Goal: Transaction & Acquisition: Share content

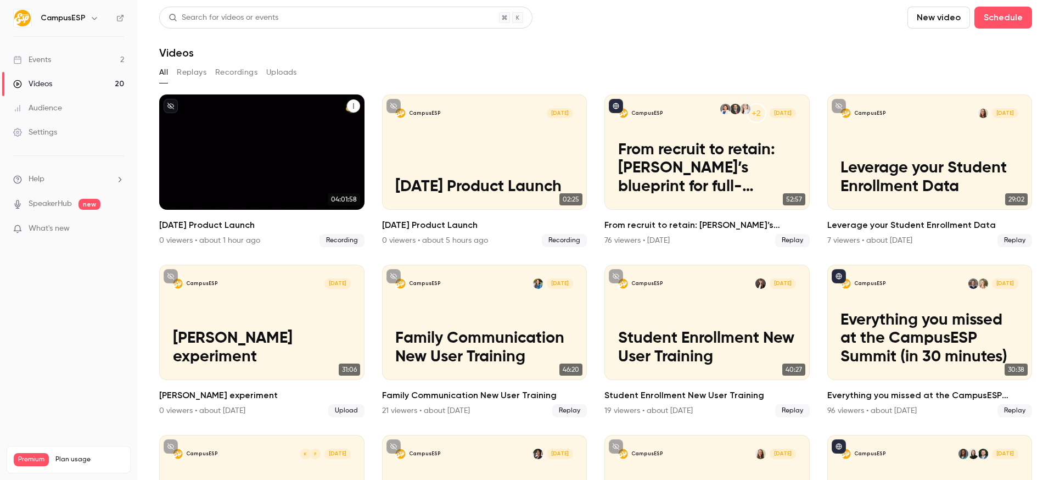
click at [314, 152] on div "CampusESP Sep [DATE] Product Launch" at bounding box center [261, 151] width 205 height 115
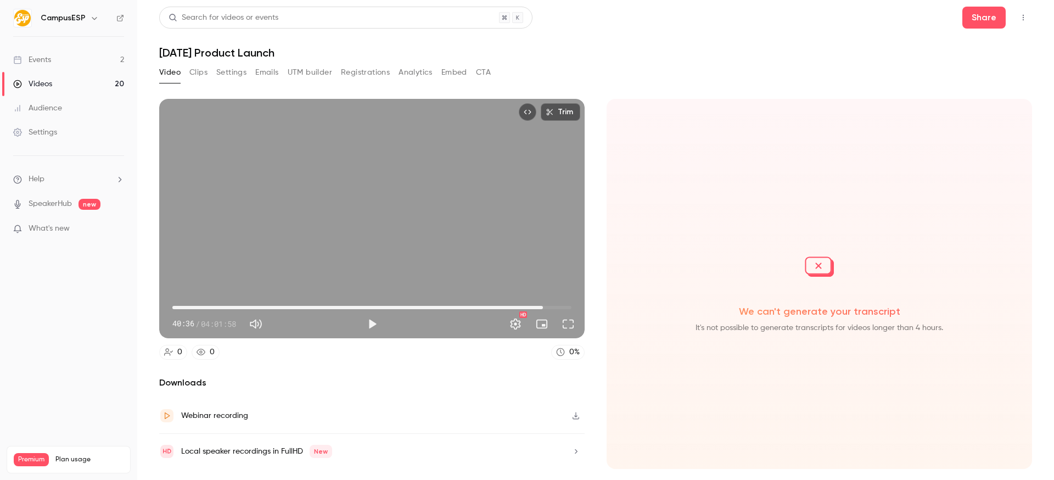
type input "*******"
drag, startPoint x: 172, startPoint y: 308, endPoint x: 546, endPoint y: 303, distance: 374.3
click at [544, 306] on span "03:44:39" at bounding box center [542, 307] width 3 height 3
click at [96, 85] on link "Videos 20" at bounding box center [68, 84] width 137 height 24
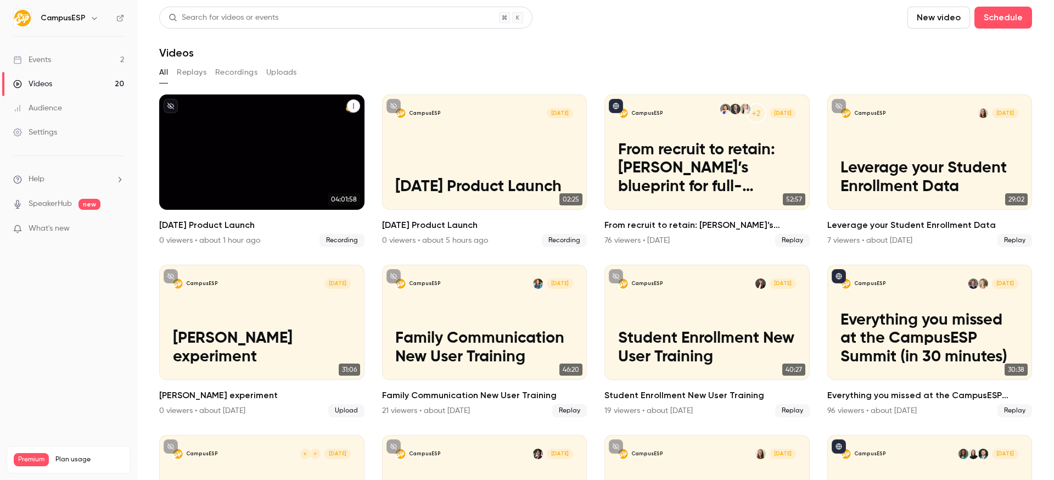
click at [347, 102] on button "September 2025 Product Launch" at bounding box center [353, 105] width 13 height 13
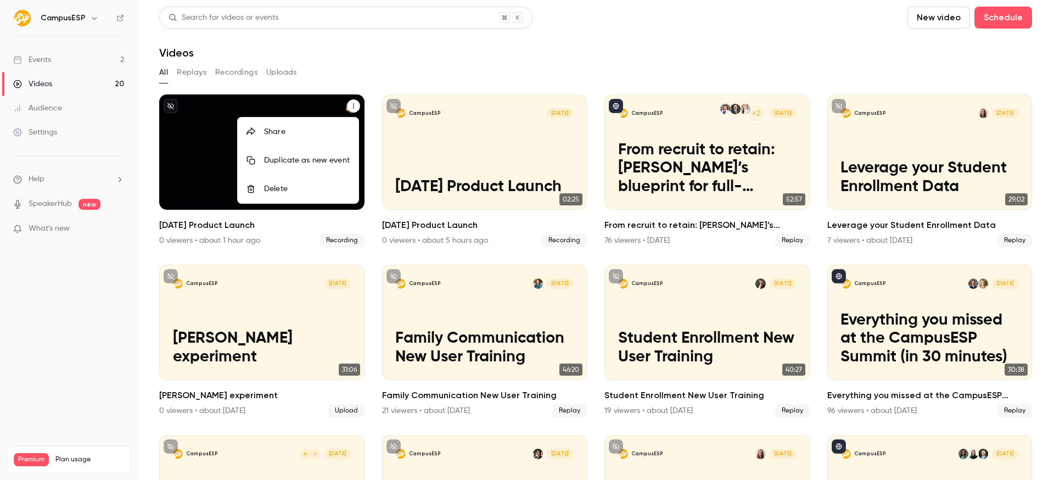
click at [314, 192] on div "Delete" at bounding box center [307, 188] width 86 height 11
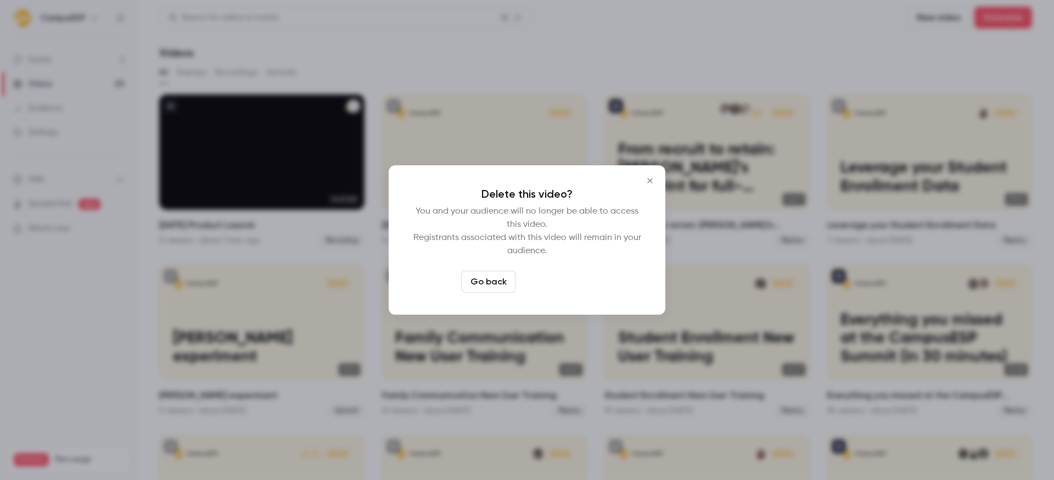
click at [549, 277] on button "Delete video" at bounding box center [556, 282] width 73 height 22
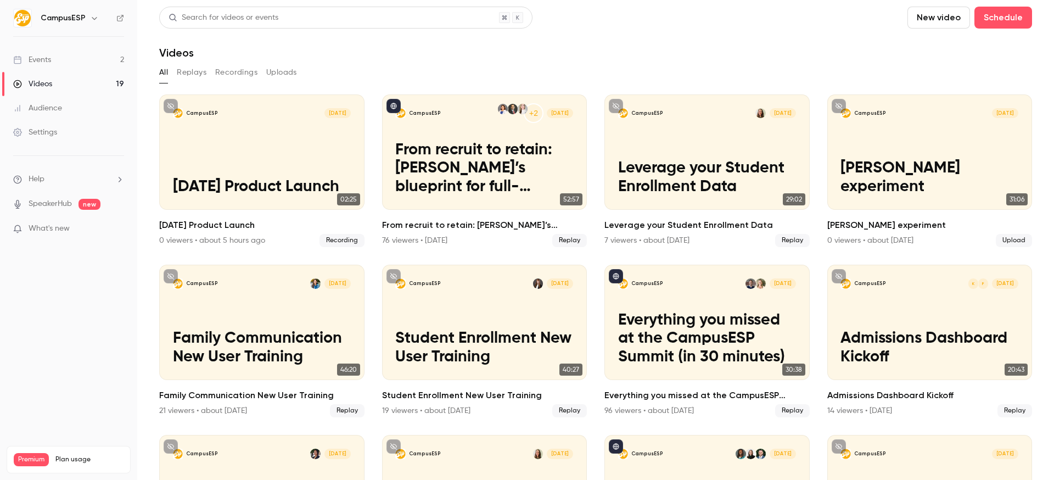
click at [495, 56] on div "Videos" at bounding box center [595, 52] width 873 height 13
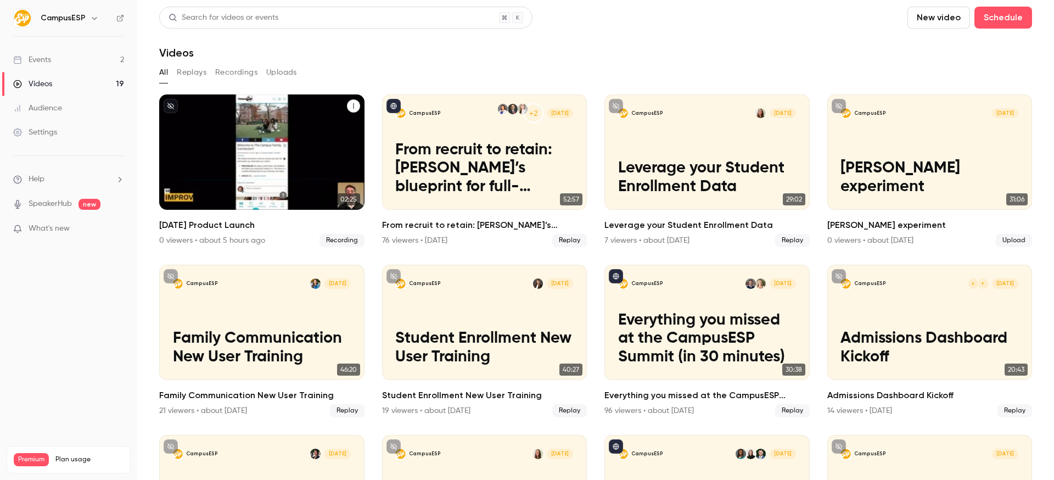
click at [350, 106] on icon "September 2025 Product Launch" at bounding box center [353, 106] width 7 height 7
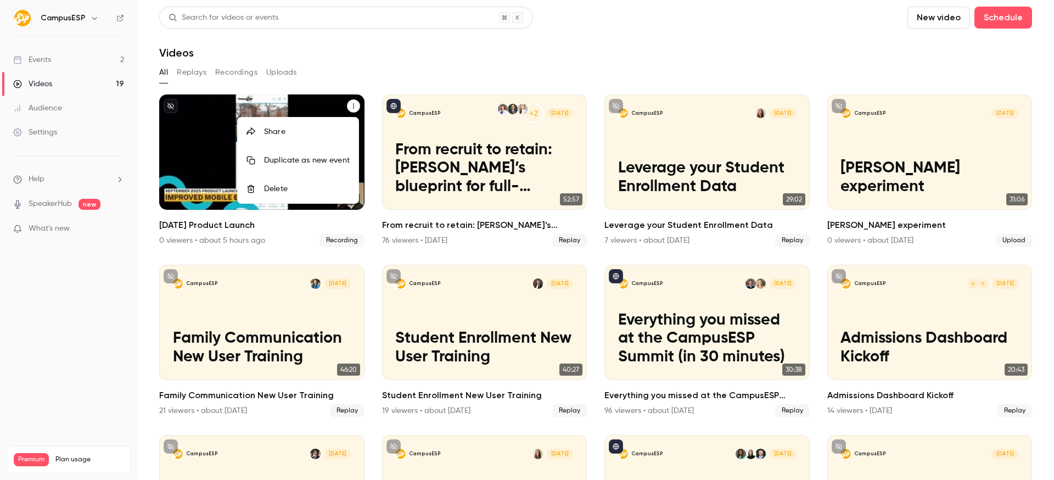
click at [299, 106] on div at bounding box center [527, 240] width 1054 height 480
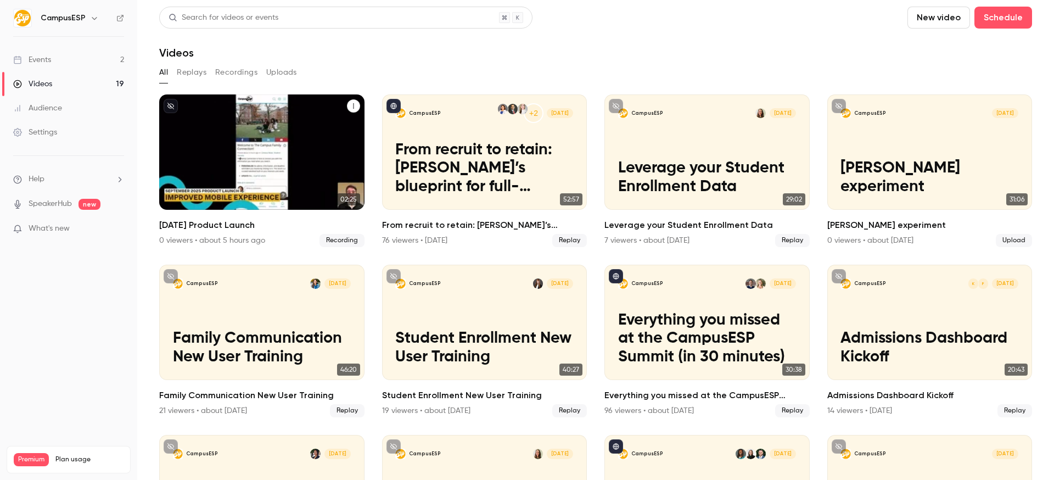
click at [284, 122] on div "CampusESP Sep [DATE] Product Launch" at bounding box center [261, 151] width 205 height 115
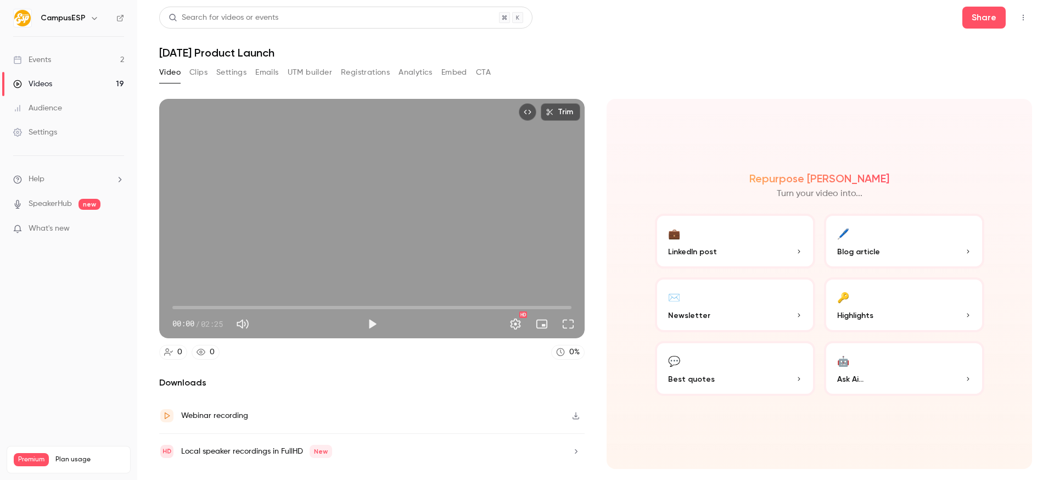
click at [202, 73] on button "Clips" at bounding box center [198, 73] width 18 height 18
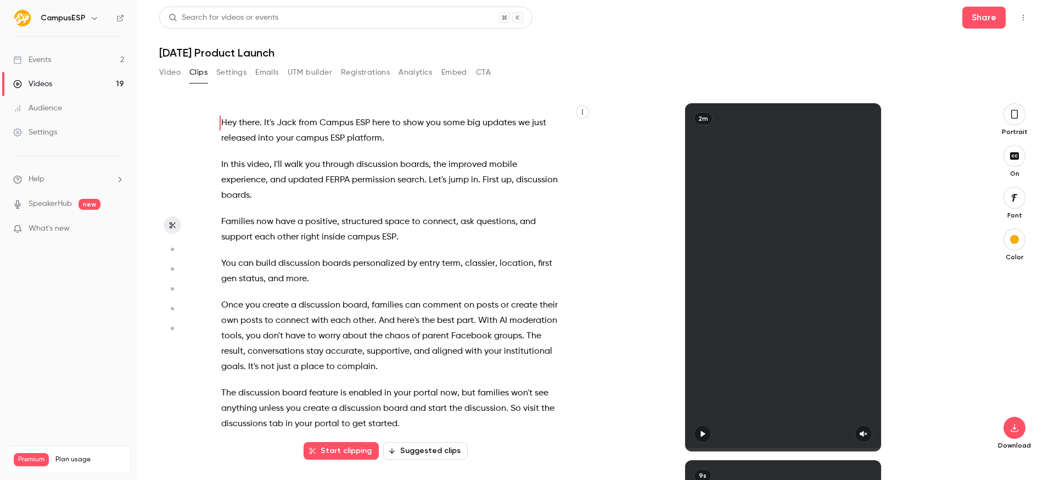
click at [160, 73] on button "Video" at bounding box center [169, 73] width 21 height 18
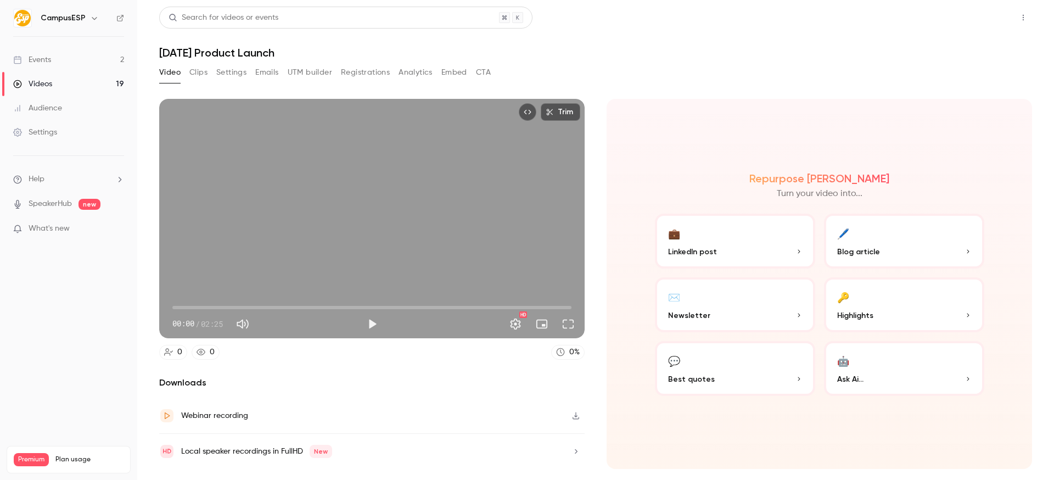
click at [983, 9] on button "Share" at bounding box center [983, 18] width 43 height 22
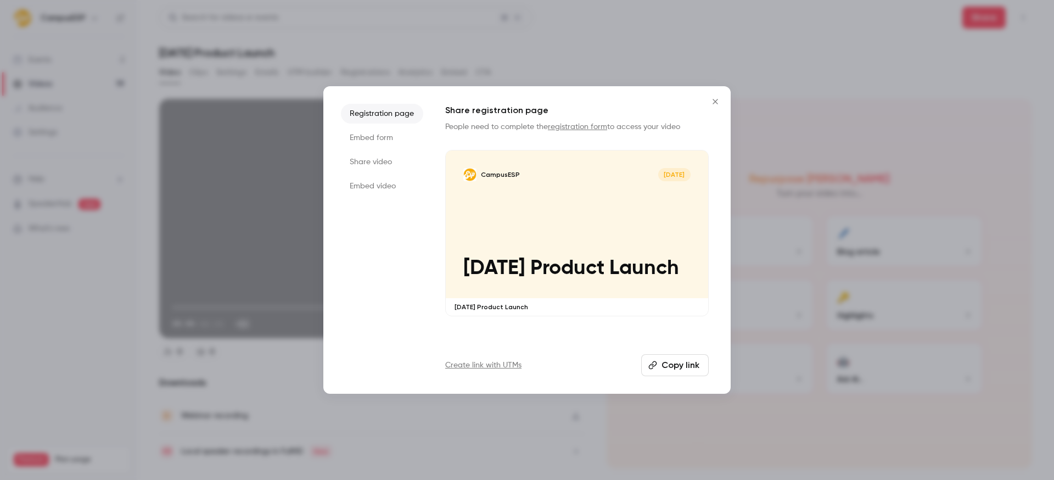
click at [396, 167] on li "Share video" at bounding box center [382, 162] width 82 height 20
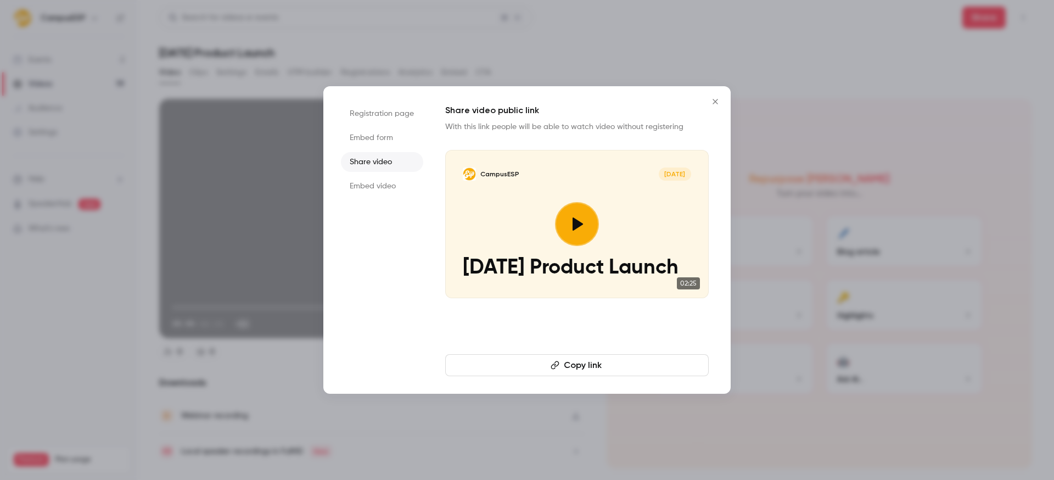
click at [603, 370] on button "Copy link" at bounding box center [576, 365] width 263 height 22
click at [757, 241] on div at bounding box center [527, 240] width 1054 height 480
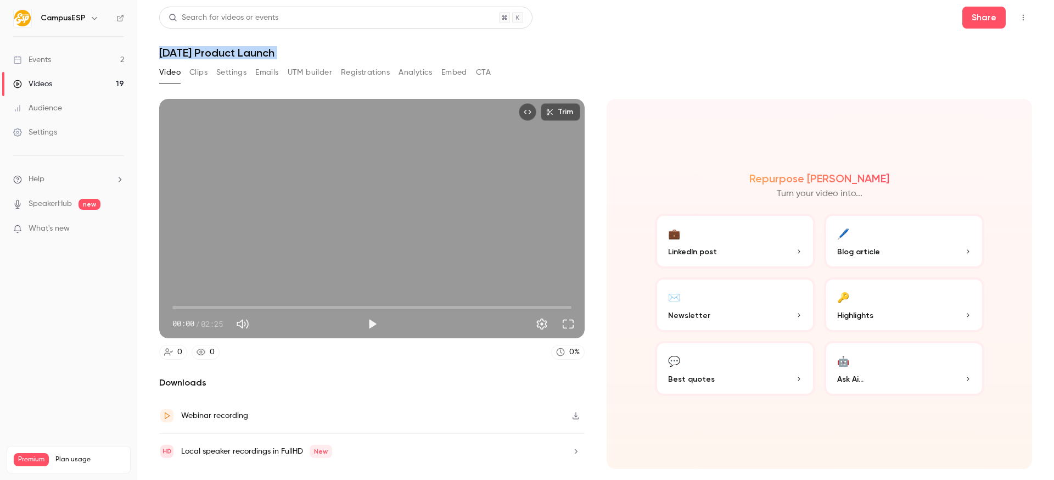
drag, startPoint x: 167, startPoint y: 35, endPoint x: 444, endPoint y: 87, distance: 282.0
click at [444, 87] on div "Search for videos or events Share [DATE] Product Launch Video Clips Settings Em…" at bounding box center [595, 240] width 873 height 466
click at [444, 87] on div "Trim 00:00 00:00 / 02:25 0 0 0 % Downloads Webinar recording Local speaker reco…" at bounding box center [595, 269] width 873 height 367
click at [377, 288] on div "Trim 00:00 00:00 / 02:25" at bounding box center [371, 218] width 425 height 239
click at [323, 309] on span "02:25" at bounding box center [371, 308] width 399 height 18
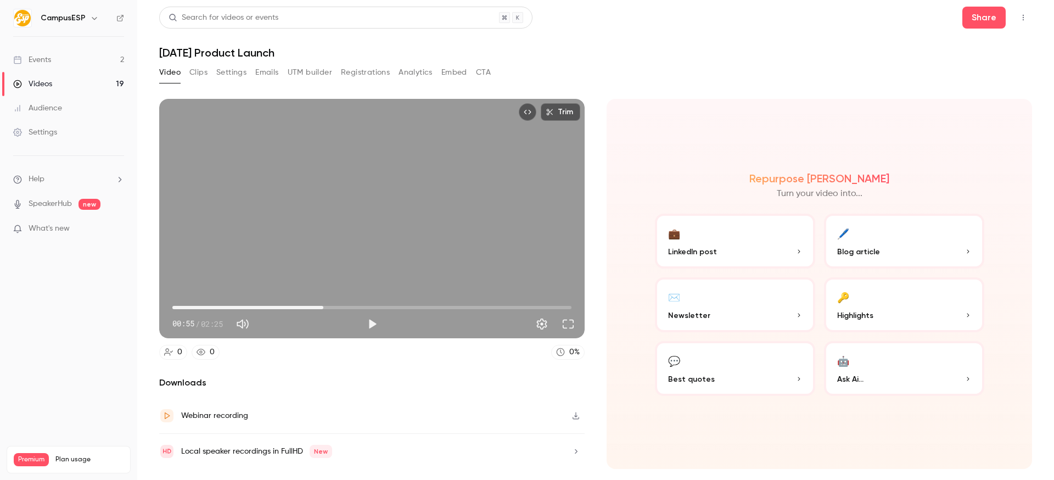
type input "****"
click at [289, 308] on span "00:55" at bounding box center [371, 308] width 399 height 18
click at [346, 371] on div "Trim 00:42 00:42 / 02:25 0 0 0 % Downloads Webinar recording Local speaker reco…" at bounding box center [371, 284] width 425 height 370
click at [432, 88] on div "Trim 00:42 00:42 / 02:25 0 0 0 % Downloads Webinar recording Local speaker reco…" at bounding box center [595, 269] width 873 height 367
click at [76, 10] on div "CampusESP" at bounding box center [68, 18] width 111 height 19
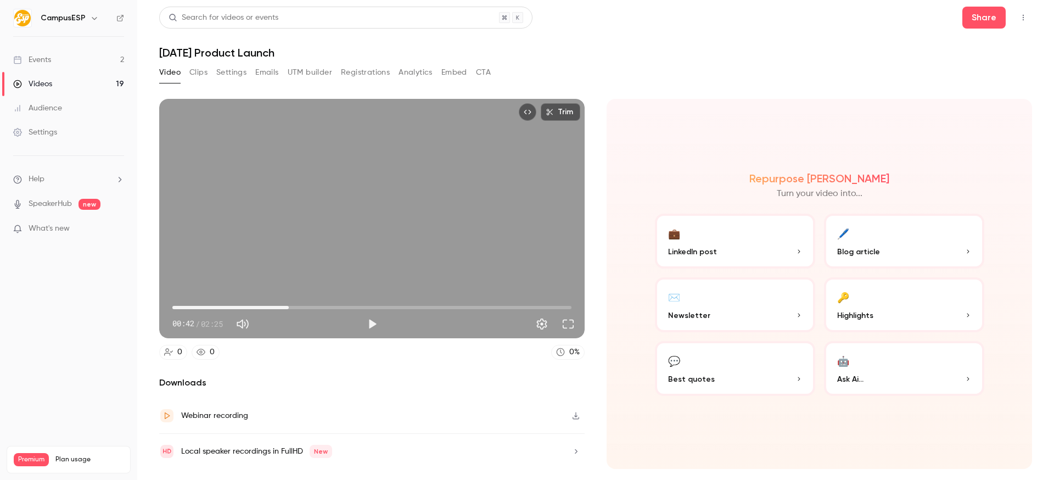
click at [93, 19] on icon "button" at bounding box center [94, 18] width 9 height 9
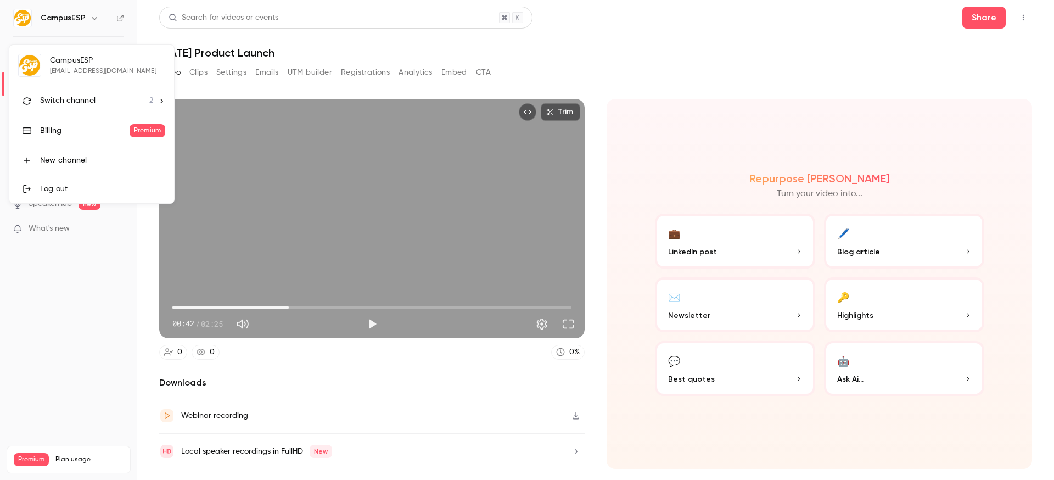
click at [83, 94] on li "Switch channel 2" at bounding box center [91, 100] width 165 height 29
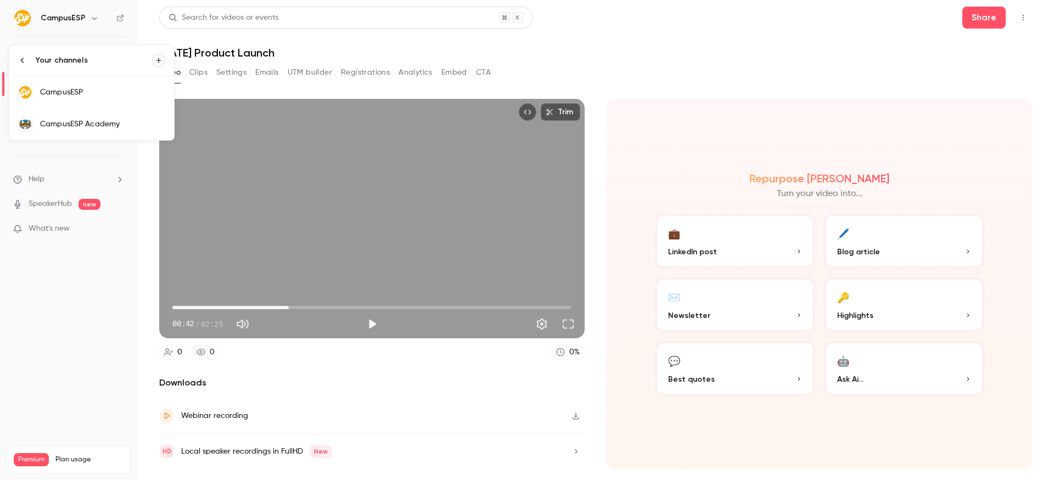
click at [598, 14] on div at bounding box center [527, 240] width 1054 height 480
click at [201, 353] on icon at bounding box center [200, 351] width 9 height 9
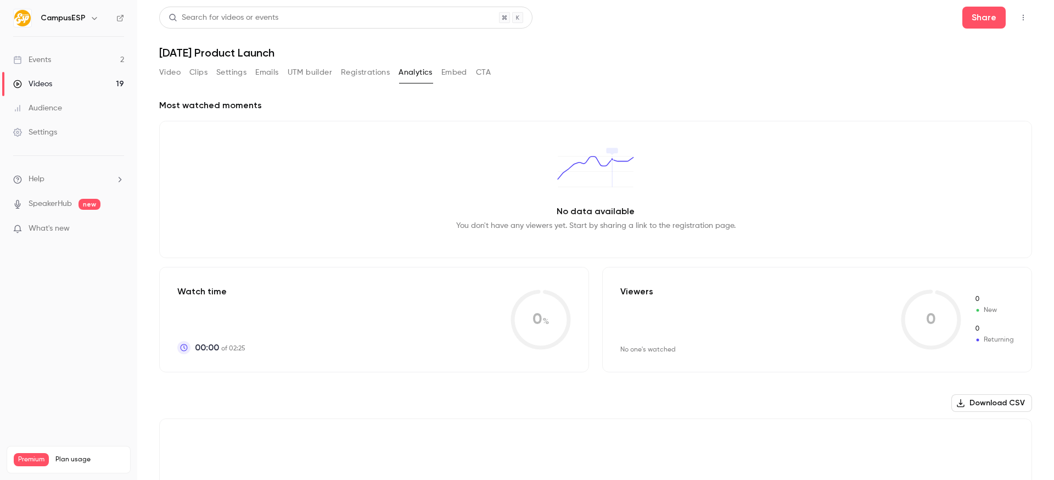
click at [366, 69] on button "Registrations" at bounding box center [365, 73] width 49 height 18
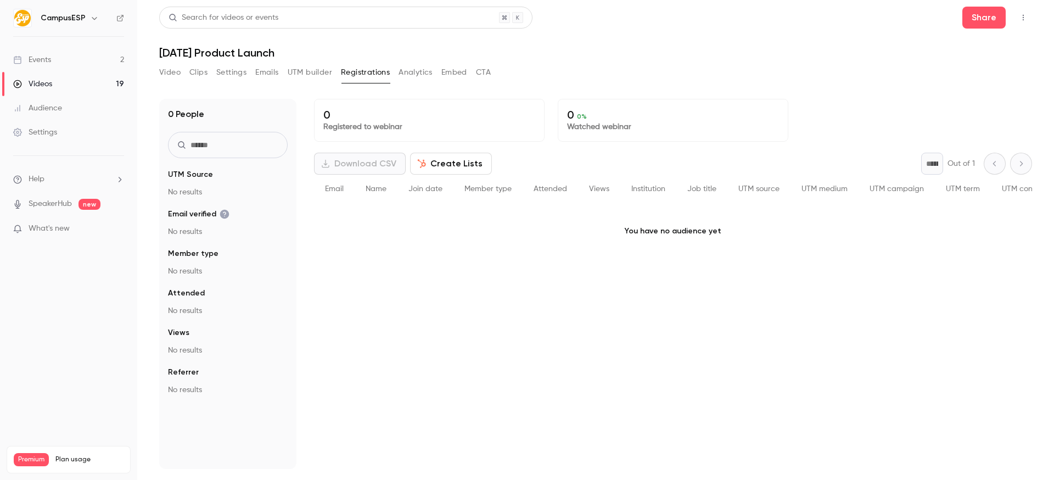
click at [306, 72] on button "UTM builder" at bounding box center [310, 73] width 44 height 18
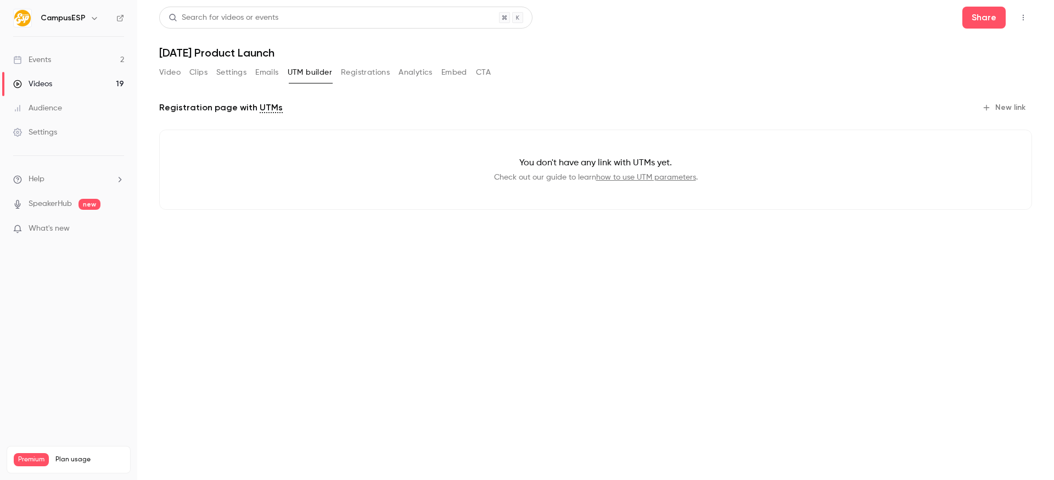
click at [255, 64] on div "Video Clips Settings Emails UTM builder Registrations Analytics Embed CTA" at bounding box center [324, 73] width 331 height 18
click at [258, 66] on button "Emails" at bounding box center [266, 73] width 23 height 18
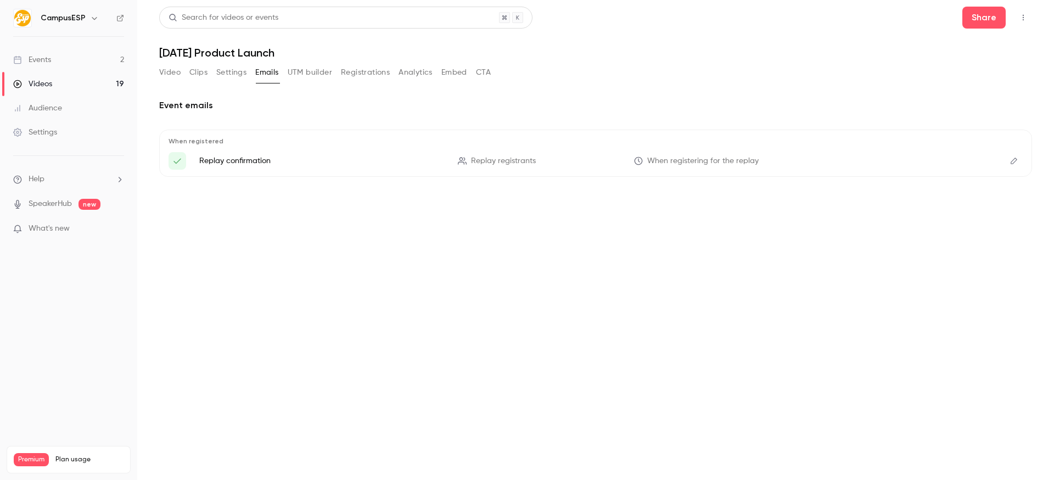
click at [235, 75] on button "Settings" at bounding box center [231, 73] width 30 height 18
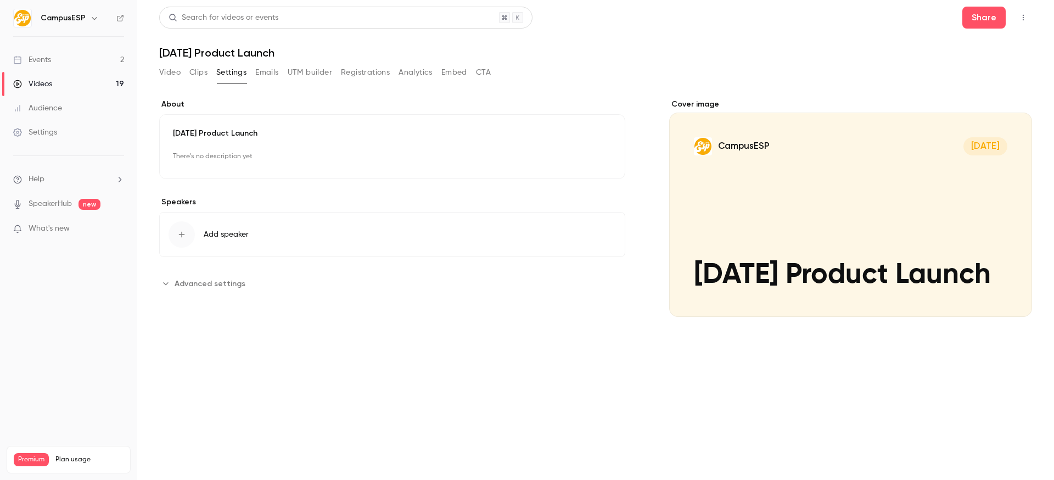
click at [199, 75] on button "Clips" at bounding box center [198, 73] width 18 height 18
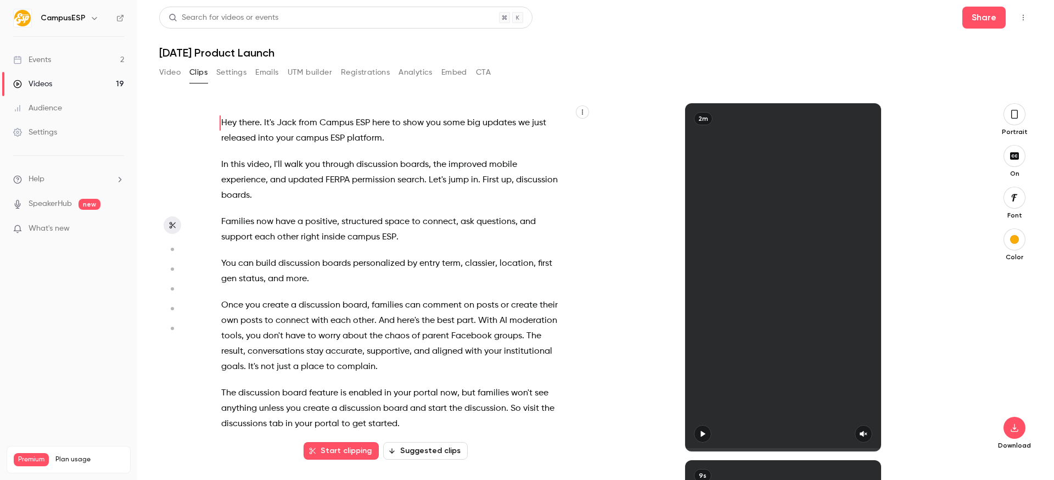
click at [175, 79] on button "Video" at bounding box center [169, 73] width 21 height 18
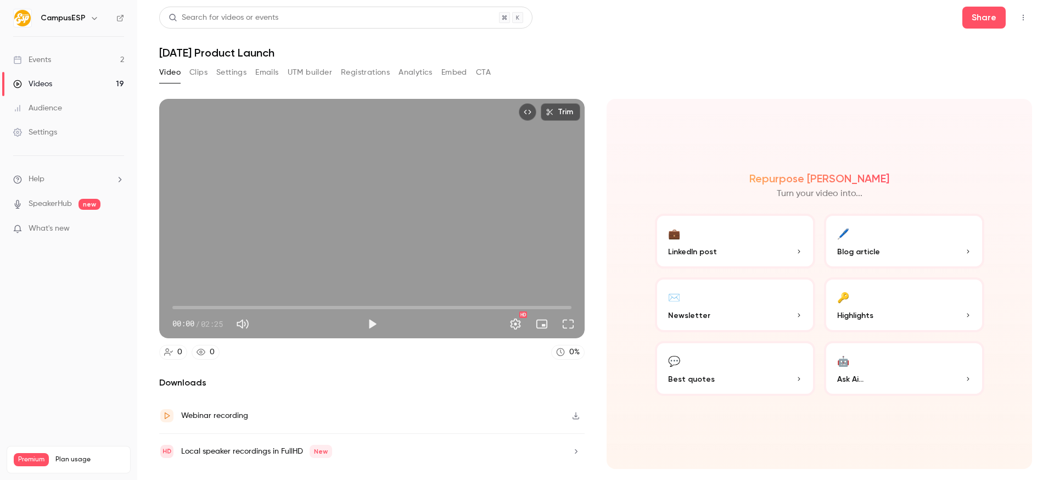
click at [441, 75] on button "Embed" at bounding box center [454, 73] width 26 height 18
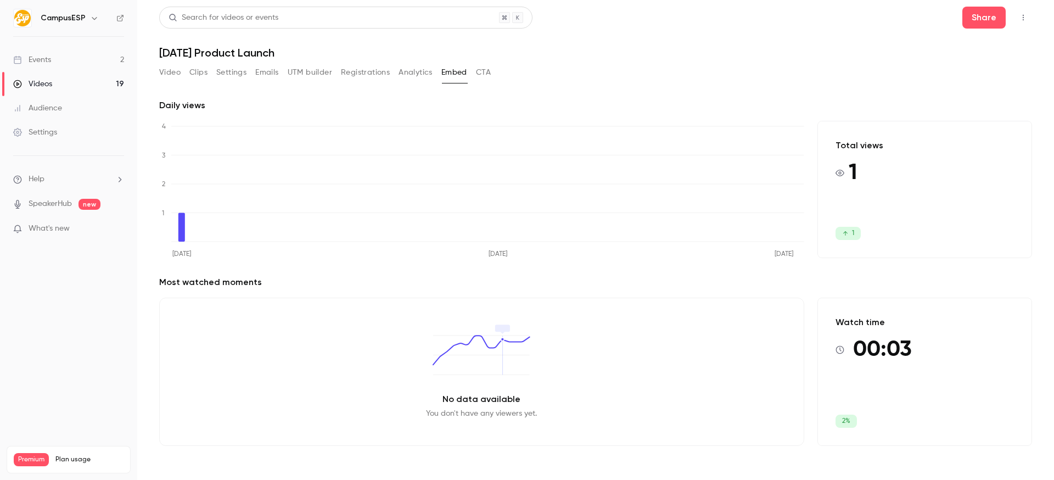
click at [421, 75] on button "Analytics" at bounding box center [415, 73] width 34 height 18
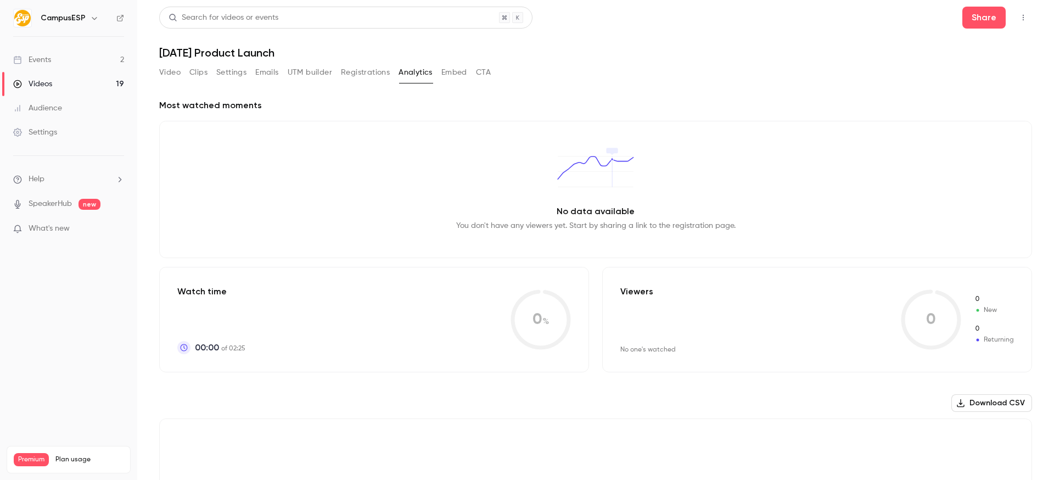
click at [378, 73] on button "Registrations" at bounding box center [365, 73] width 49 height 18
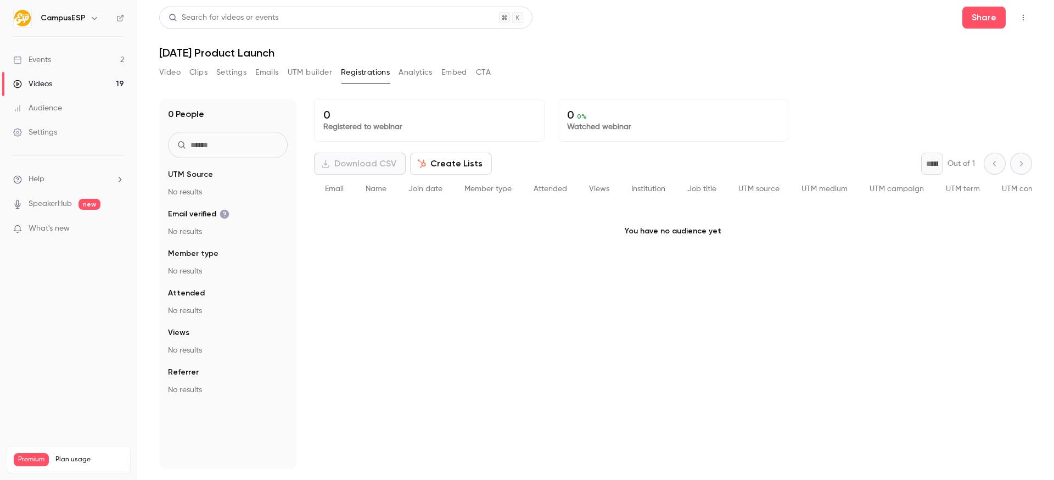
click at [448, 70] on button "Embed" at bounding box center [454, 73] width 26 height 18
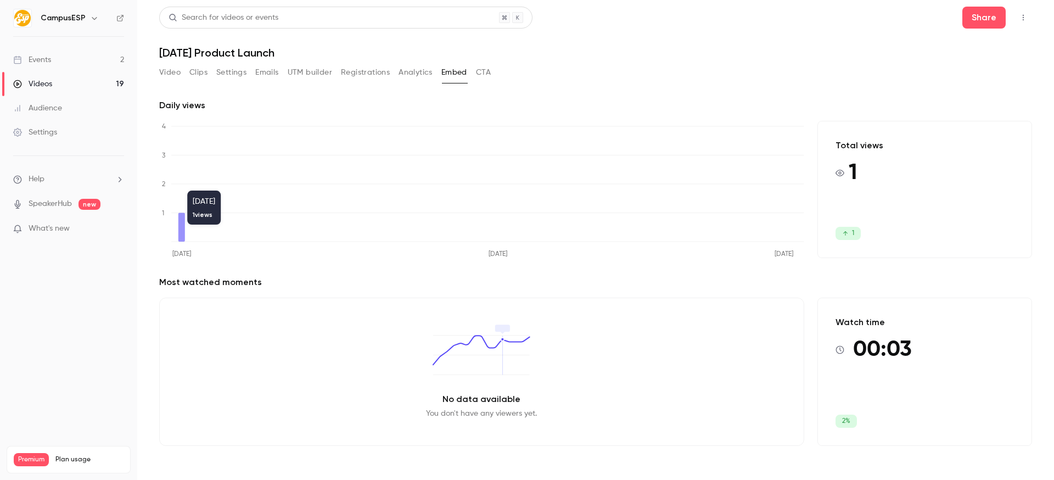
click at [180, 230] on icon at bounding box center [181, 226] width 7 height 29
click at [166, 73] on button "Video" at bounding box center [169, 73] width 21 height 18
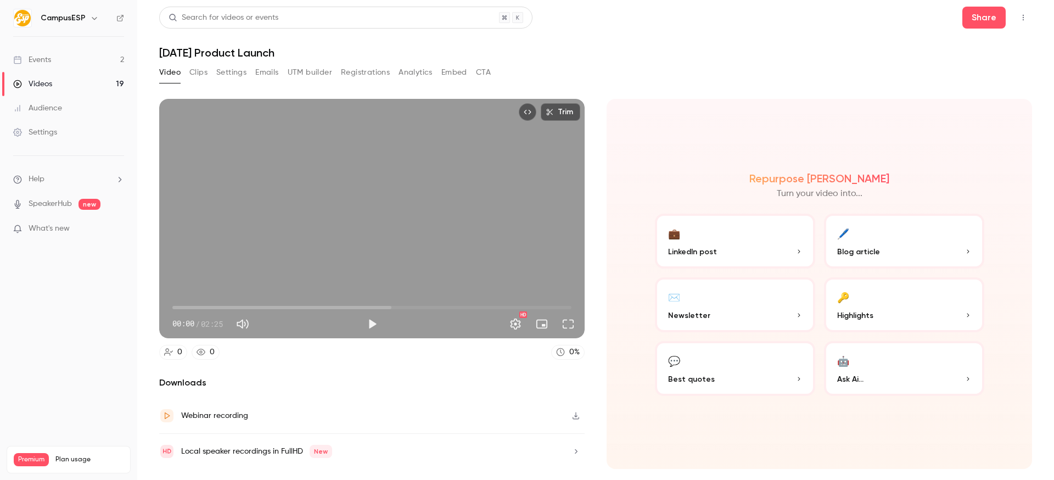
click at [446, 72] on button "Embed" at bounding box center [454, 73] width 26 height 18
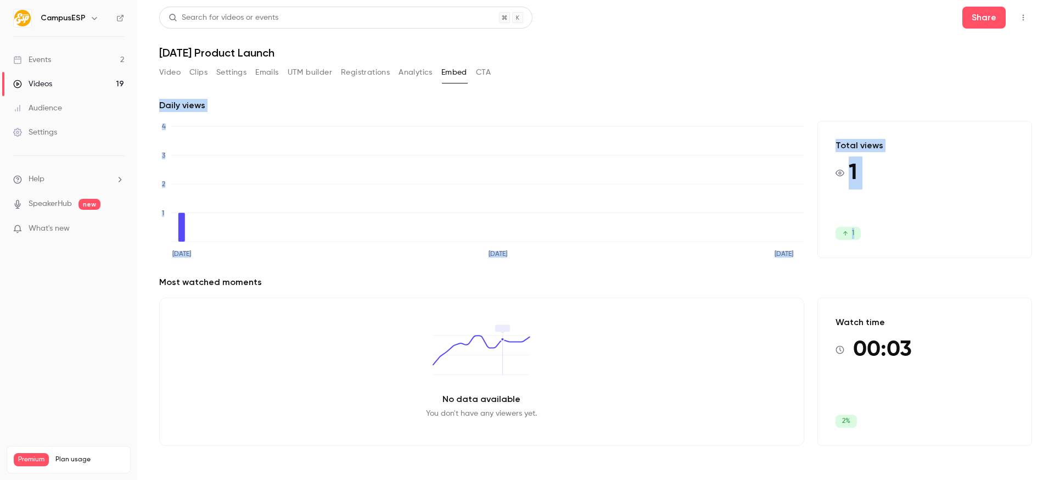
drag, startPoint x: 879, startPoint y: 223, endPoint x: 896, endPoint y: 245, distance: 27.4
click at [896, 245] on div "Daily views [DATE] [DATE] [DATE] 0 1 2 3 4 Total views 1 1 Most watched moments…" at bounding box center [595, 275] width 873 height 378
click at [895, 244] on div "Total views 1 1" at bounding box center [924, 189] width 215 height 137
drag, startPoint x: 894, startPoint y: 241, endPoint x: 774, endPoint y: 137, distance: 159.5
click at [774, 137] on div "Daily views [DATE] [DATE] [DATE] 0 1 2 3 4 [DATE] 0 views Total views 1 1 Most …" at bounding box center [595, 281] width 873 height 364
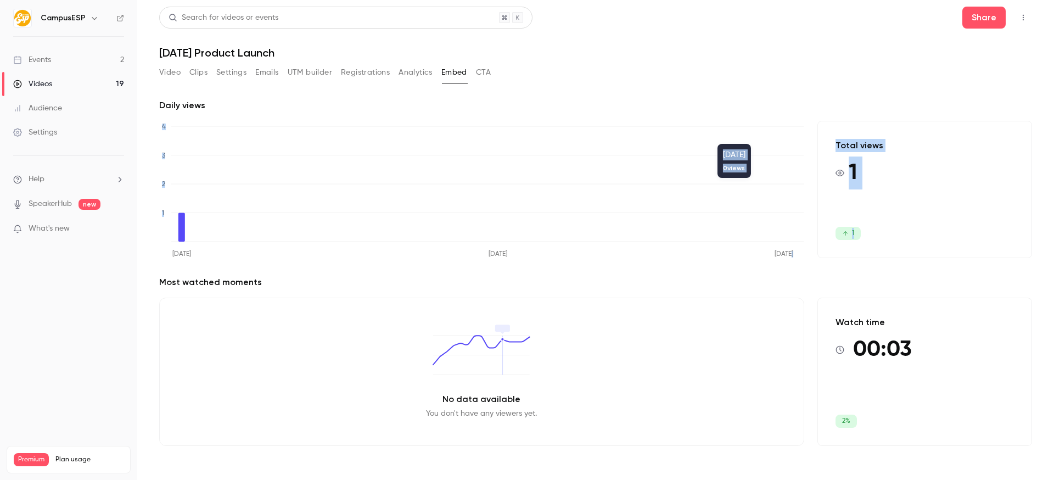
click at [775, 136] on icon "[DATE] [DATE] [DATE] 0 1 2 3 4" at bounding box center [481, 189] width 645 height 137
